Goal: Navigation & Orientation: Find specific page/section

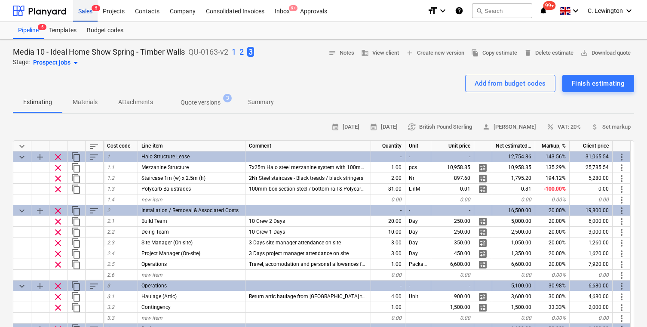
click at [88, 11] on div "Sales 5" at bounding box center [85, 11] width 25 height 22
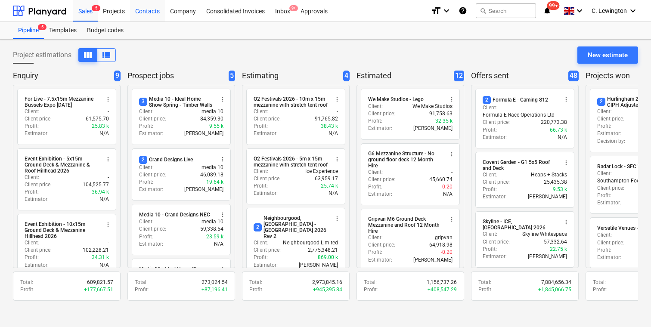
click at [145, 18] on div "Contacts" at bounding box center [147, 11] width 35 height 22
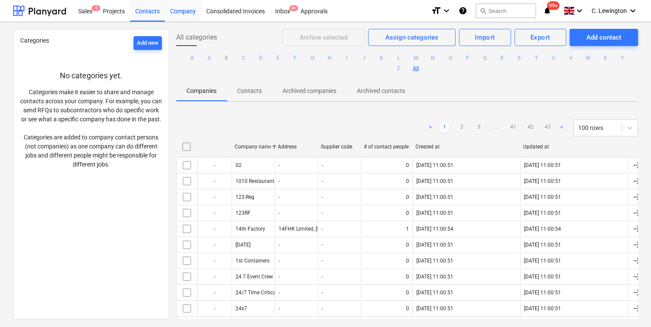
click at [194, 15] on div "Company" at bounding box center [183, 11] width 36 height 22
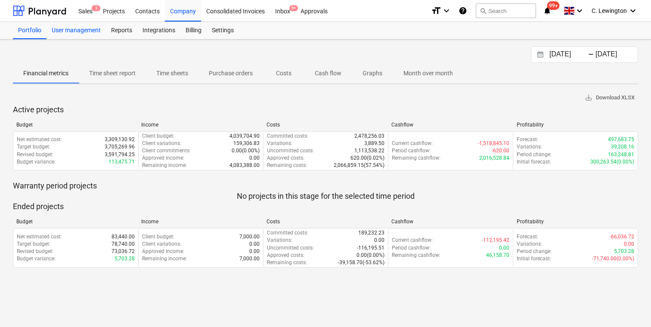
click at [95, 29] on div "User management" at bounding box center [75, 30] width 59 height 17
